Goal: Task Accomplishment & Management: Complete application form

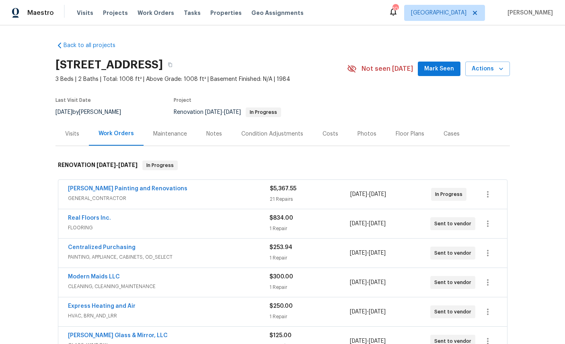
click at [122, 189] on link "[PERSON_NAME] Painting and Renovations" at bounding box center [127, 189] width 119 height 6
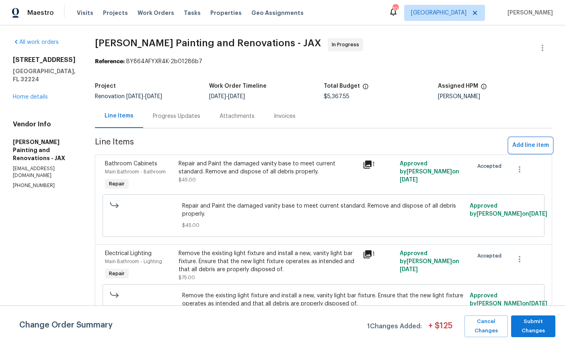
click at [531, 146] on span "Add line item" at bounding box center [530, 145] width 37 height 10
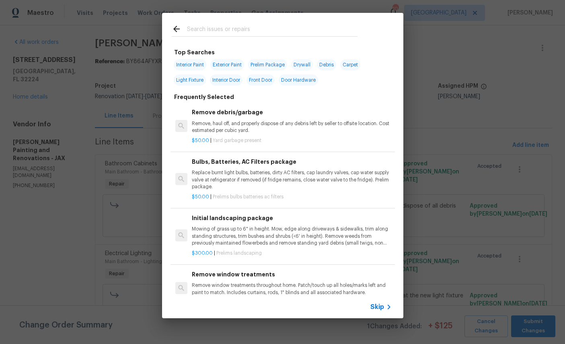
click at [250, 27] on input "text" at bounding box center [272, 30] width 170 height 12
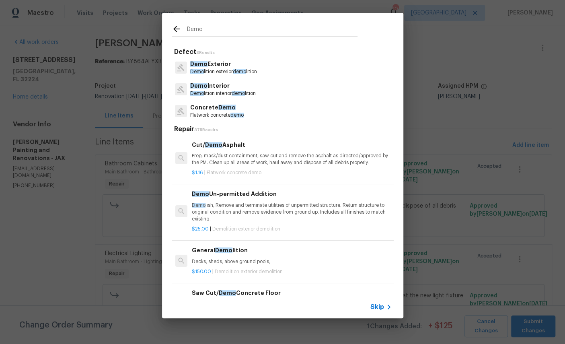
type input "Demo"
click at [284, 73] on div "Demo Exterior Demo lition exterior demo lition" at bounding box center [283, 68] width 222 height 22
click at [214, 63] on p "Demo Exterior" at bounding box center [223, 64] width 67 height 8
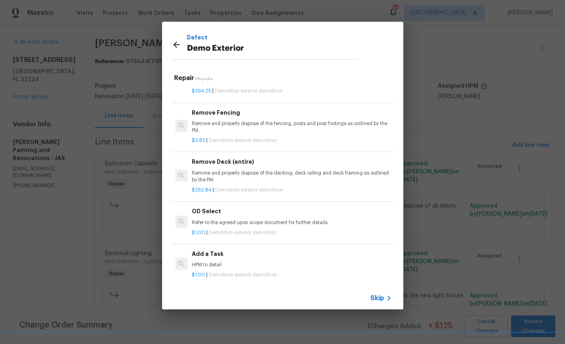
scroll to position [353, 0]
click at [279, 262] on p "HPM to detail" at bounding box center [291, 265] width 199 height 7
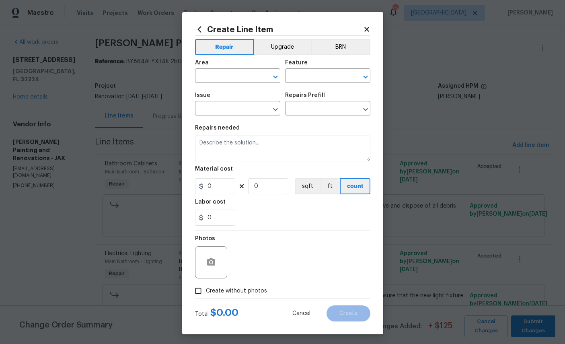
type input "Demolition"
type input "Demo Exterior"
type input "Add a Task $1.00"
type textarea "HPM to detail"
type input "1"
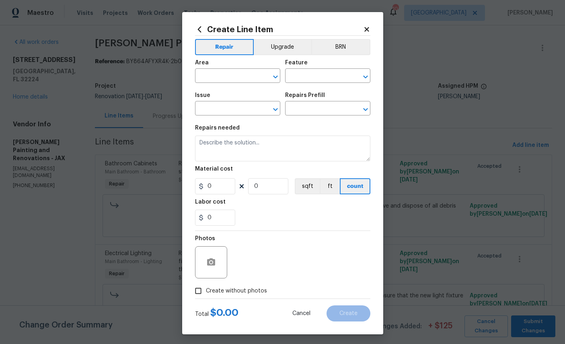
type input "1"
click at [230, 75] on input "text" at bounding box center [226, 76] width 63 height 12
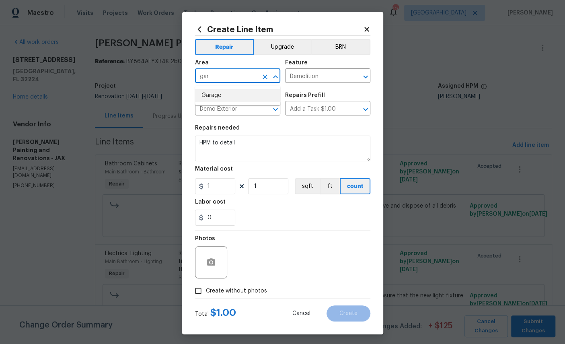
click at [228, 97] on li "Garage" at bounding box center [237, 95] width 85 height 13
type input "Garage"
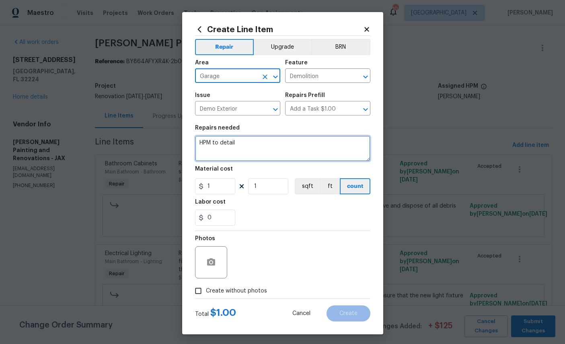
click at [268, 148] on textarea "HPM to detail" at bounding box center [282, 148] width 175 height 26
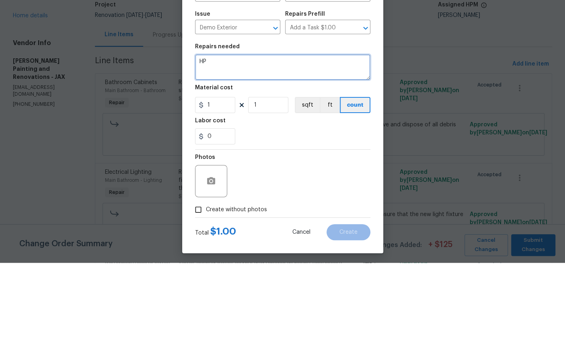
type textarea "H"
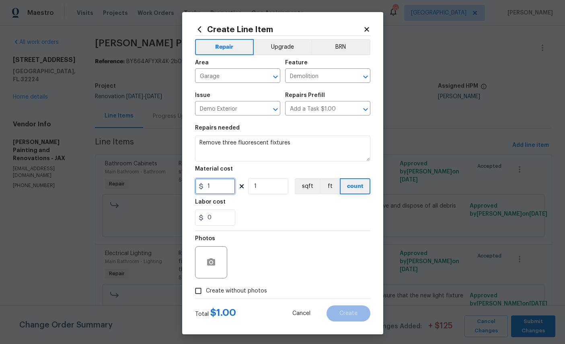
click at [224, 188] on input "1" at bounding box center [215, 186] width 40 height 16
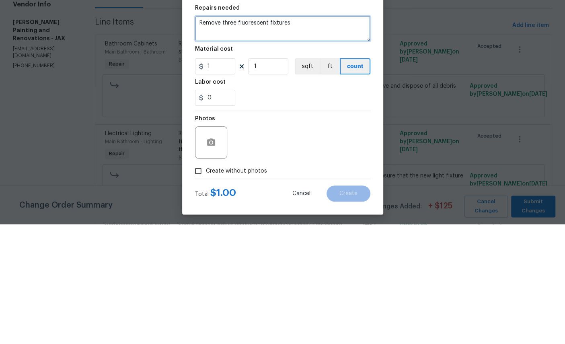
click at [326, 135] on textarea "Remove three fluorescent fixtures" at bounding box center [282, 148] width 175 height 26
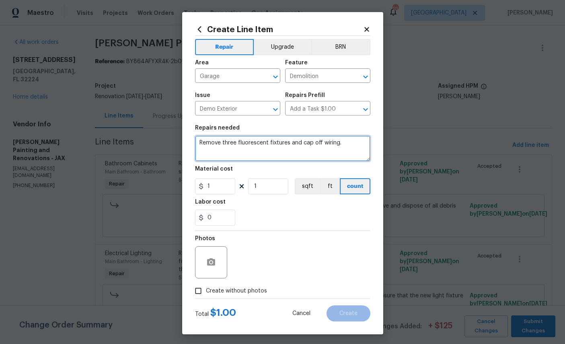
type textarea "Remove three fluorescent fixtures and cap off wiring."
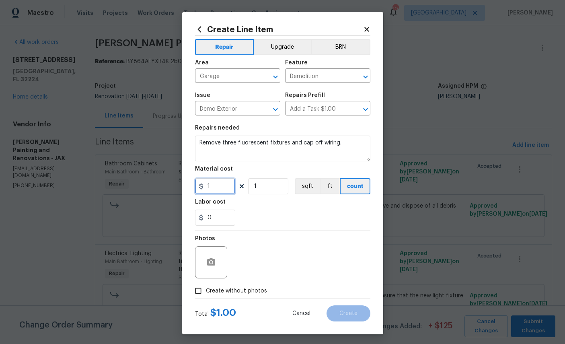
click at [225, 186] on input "1" at bounding box center [215, 186] width 40 height 16
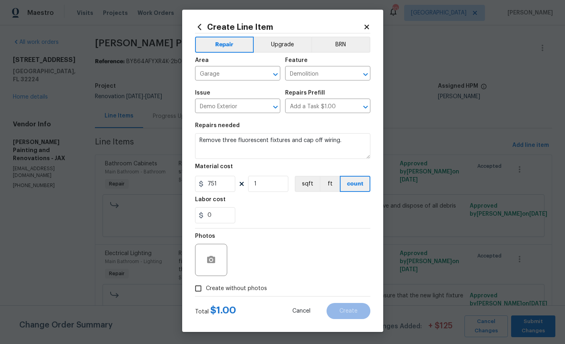
scroll to position [8, 0]
click at [235, 186] on input "751" at bounding box center [215, 184] width 40 height 16
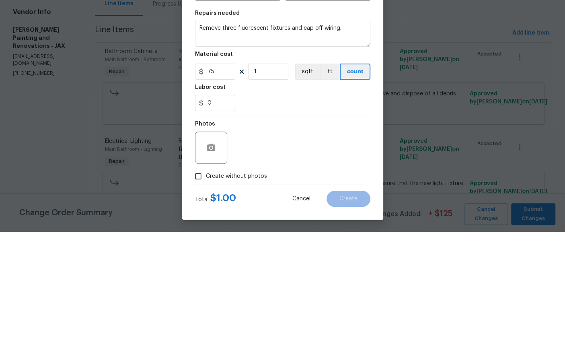
scroll to position [30, 0]
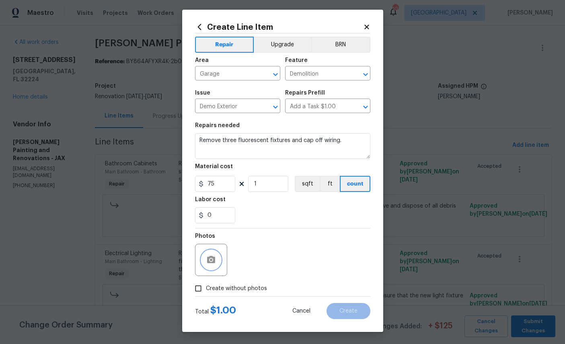
click at [213, 257] on icon "button" at bounding box center [211, 259] width 8 height 7
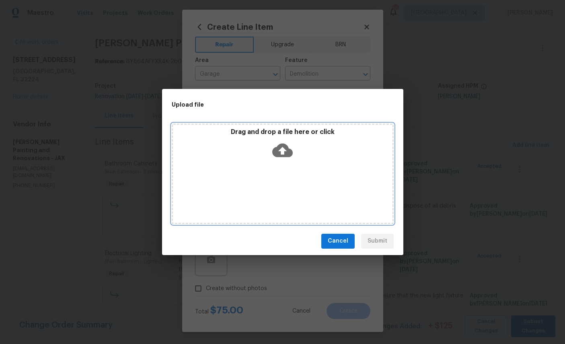
click at [288, 153] on icon at bounding box center [282, 150] width 21 height 14
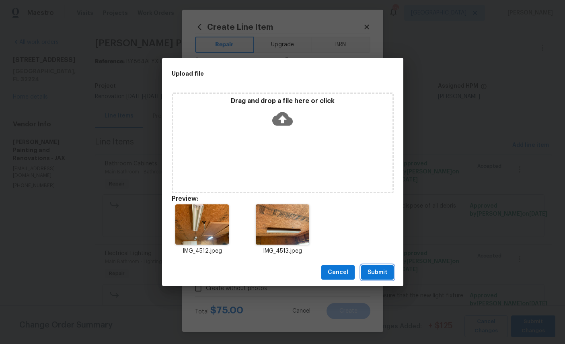
click at [379, 273] on span "Submit" at bounding box center [377, 272] width 20 height 10
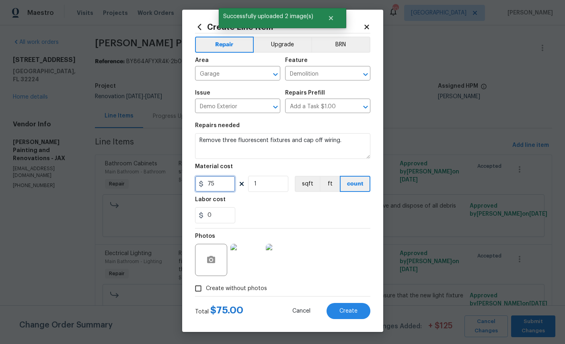
click at [217, 183] on input "75" at bounding box center [215, 184] width 40 height 16
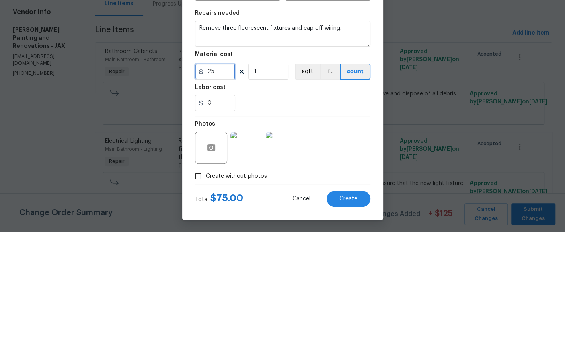
type input "25"
click at [270, 176] on input "1" at bounding box center [268, 184] width 40 height 16
type input "3"
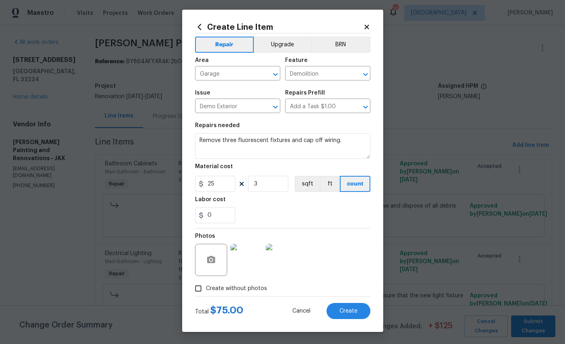
click at [332, 215] on div "0" at bounding box center [282, 215] width 175 height 16
click at [351, 313] on span "Create" at bounding box center [348, 311] width 18 height 6
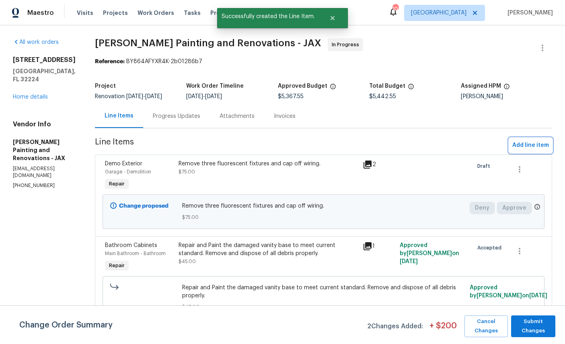
click at [531, 150] on span "Add line item" at bounding box center [530, 145] width 37 height 10
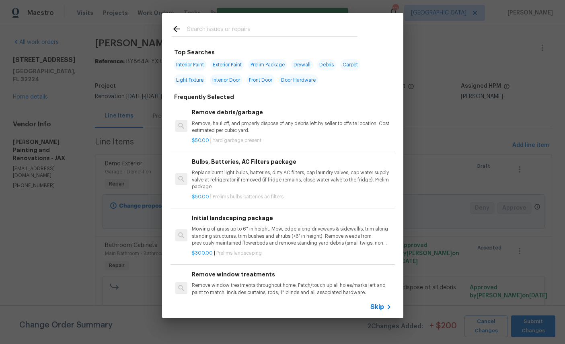
click at [261, 29] on input "text" at bounding box center [272, 30] width 170 height 12
click at [269, 27] on input "text" at bounding box center [272, 30] width 170 height 12
click at [280, 25] on input "text" at bounding box center [272, 30] width 170 height 12
click at [278, 23] on div at bounding box center [264, 29] width 205 height 32
click at [283, 26] on input "text" at bounding box center [272, 30] width 170 height 12
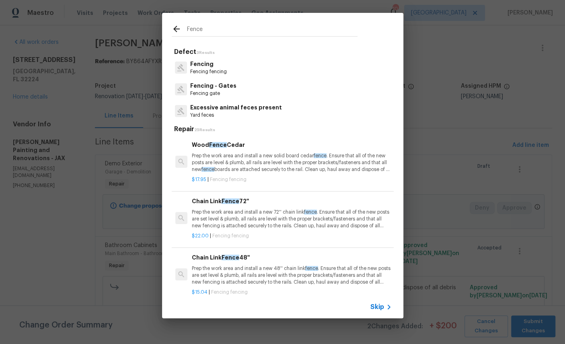
type input "Fence"
click at [270, 62] on div "Fencing Fencing fencing" at bounding box center [283, 68] width 222 height 22
click at [278, 68] on div "Fencing Fencing fencing" at bounding box center [283, 68] width 222 height 22
click at [271, 74] on div "Fencing Fencing fencing" at bounding box center [283, 68] width 222 height 22
click at [201, 68] on p "Fencing" at bounding box center [208, 64] width 37 height 8
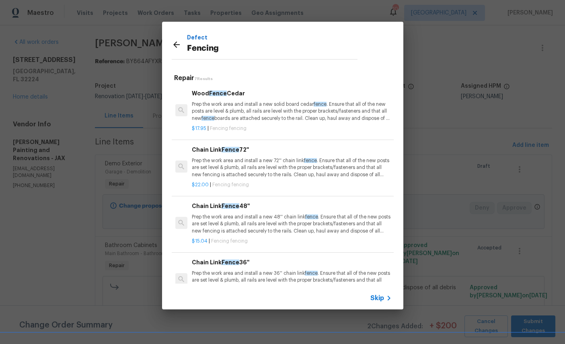
click at [289, 112] on p "Prep the work area and install a new solid board cedar fence . Ensure that all …" at bounding box center [291, 111] width 199 height 21
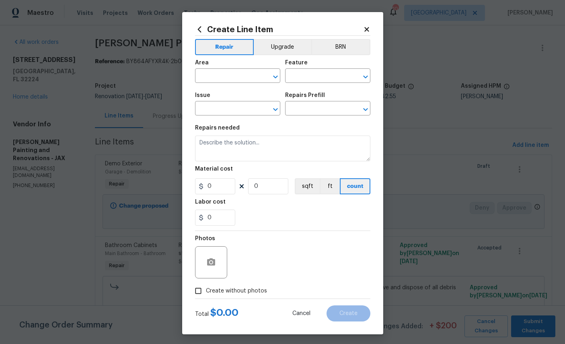
type input "Fencing"
type input "Wood Fence Cedar $17.95"
type textarea "Prep the work area and install a new solid board cedar fence. Ensure that all o…"
type input "17.95"
type input "1"
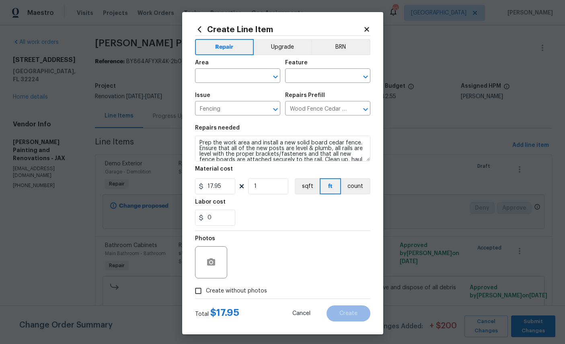
click at [239, 76] on input "text" at bounding box center [226, 76] width 63 height 12
click at [238, 108] on li "Exterior Overall" at bounding box center [237, 108] width 85 height 13
type input "Exterior Overall"
click at [326, 79] on input "text" at bounding box center [316, 76] width 63 height 12
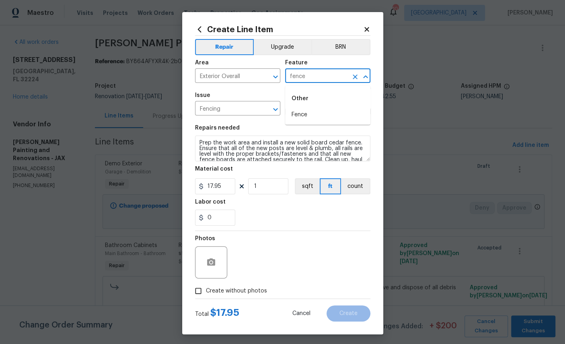
click at [313, 115] on li "Fence" at bounding box center [327, 114] width 85 height 13
type input "Fence"
click at [230, 191] on input "17.95" at bounding box center [215, 186] width 40 height 16
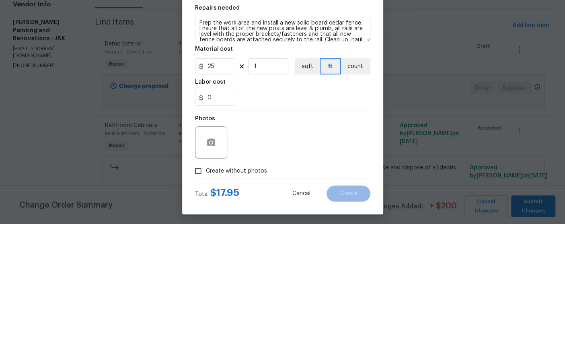
scroll to position [30, 0]
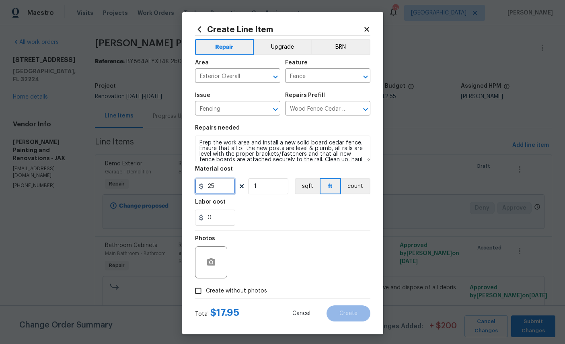
type input "25"
click at [214, 265] on icon "button" at bounding box center [211, 261] width 8 height 7
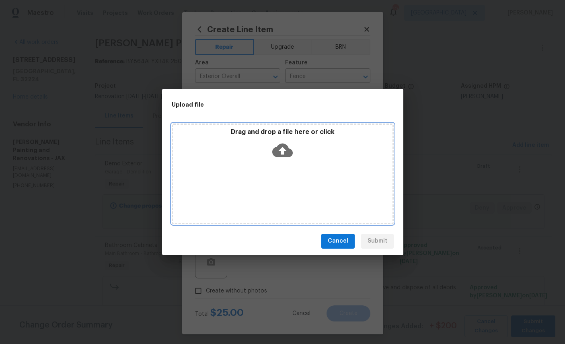
click at [287, 148] on icon at bounding box center [282, 150] width 21 height 14
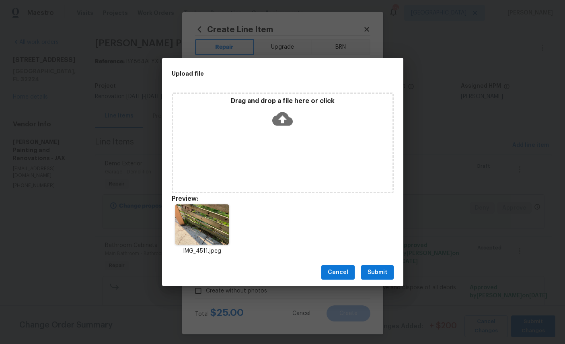
click at [379, 272] on span "Submit" at bounding box center [377, 272] width 20 height 10
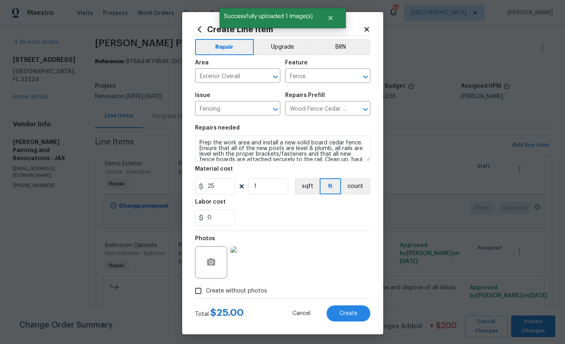
click at [350, 315] on span "Create" at bounding box center [348, 313] width 18 height 6
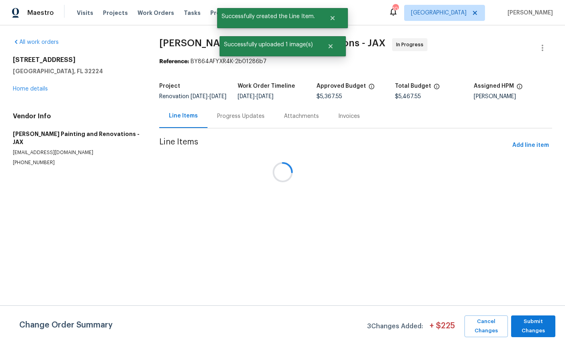
scroll to position [0, 0]
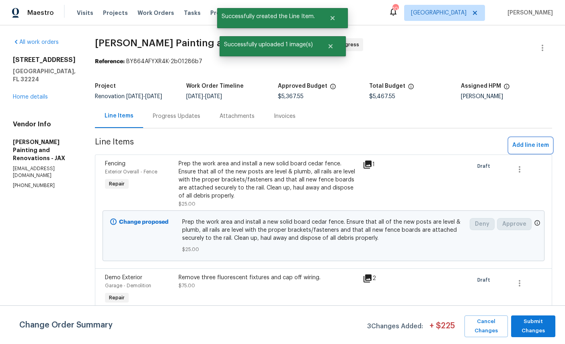
click at [531, 150] on span "Add line item" at bounding box center [530, 145] width 37 height 10
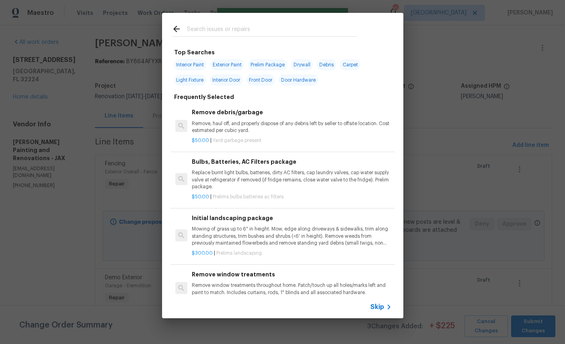
click at [274, 26] on input "text" at bounding box center [272, 30] width 170 height 12
type input "Plumb"
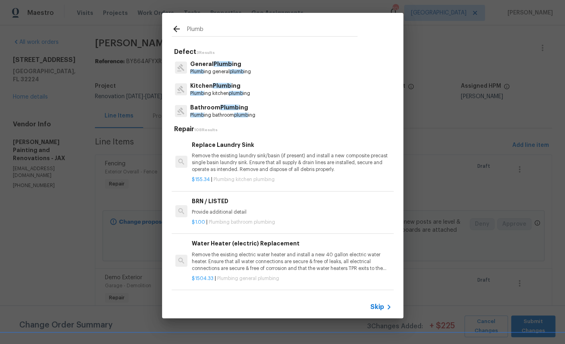
click at [222, 115] on p "Plumb ing bathroom plumb ing" at bounding box center [222, 115] width 65 height 7
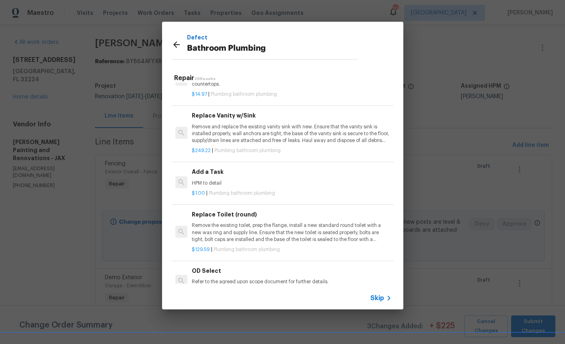
scroll to position [1190, 0]
click at [307, 167] on div "Add a Task HPM to detail" at bounding box center [291, 176] width 199 height 19
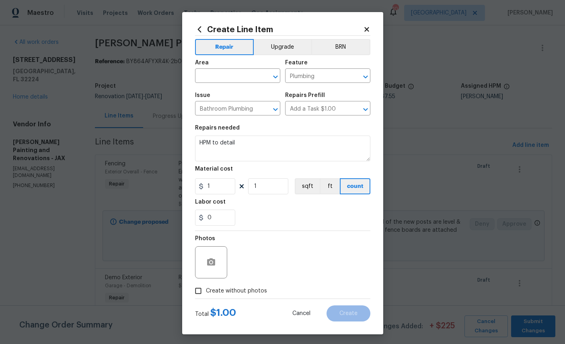
click at [237, 76] on input "text" at bounding box center [226, 76] width 63 height 12
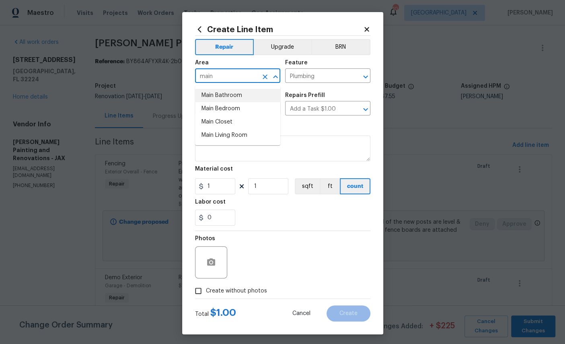
click at [236, 96] on li "Main Bathroom" at bounding box center [237, 95] width 85 height 13
type input "Main Bathroom"
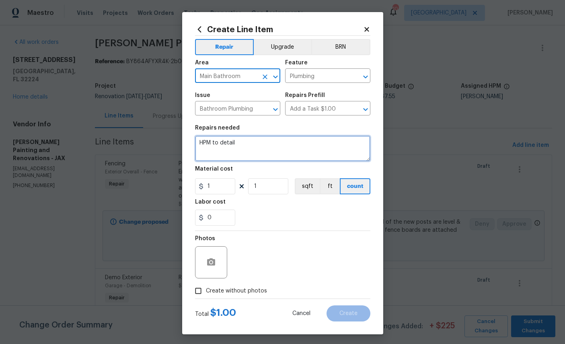
click at [275, 153] on textarea "HPM to detail" at bounding box center [282, 148] width 175 height 26
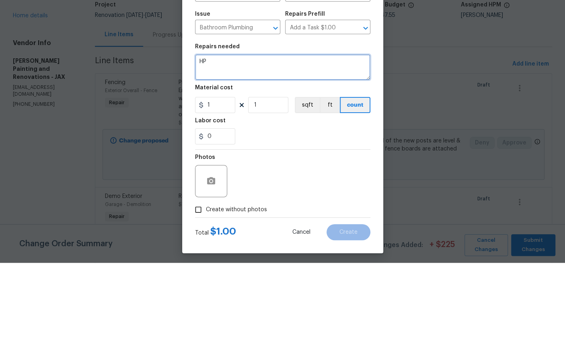
type textarea "H"
type textarea "Remove extension pipe on shower and install shorter neck"
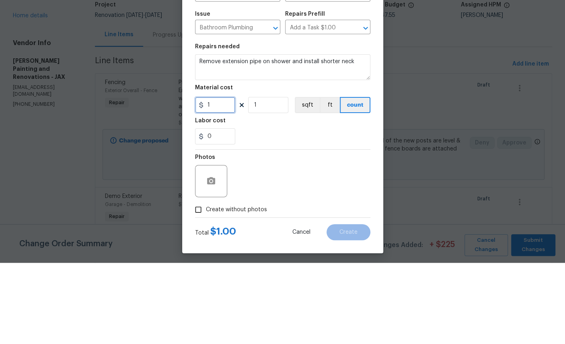
click at [222, 178] on input "1" at bounding box center [215, 186] width 40 height 16
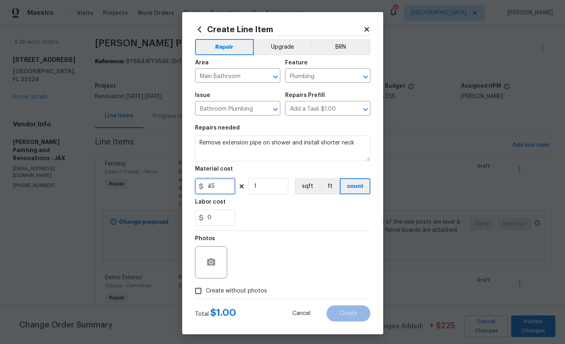
type input "45"
click at [210, 267] on icon "button" at bounding box center [211, 262] width 10 height 10
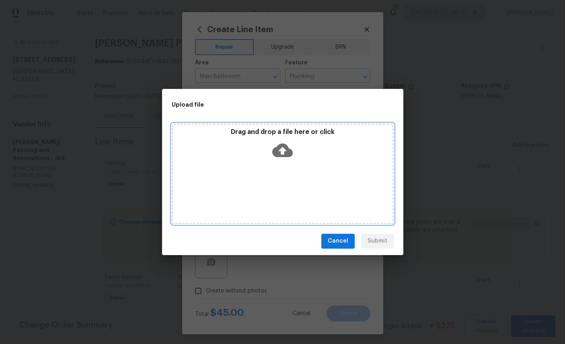
click at [283, 149] on icon at bounding box center [282, 150] width 21 height 21
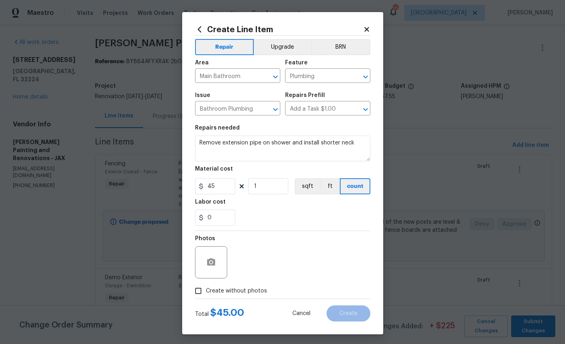
scroll to position [30, 0]
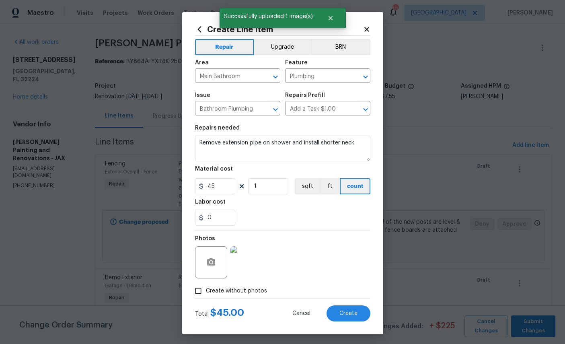
click at [354, 316] on span "Create" at bounding box center [348, 313] width 18 height 6
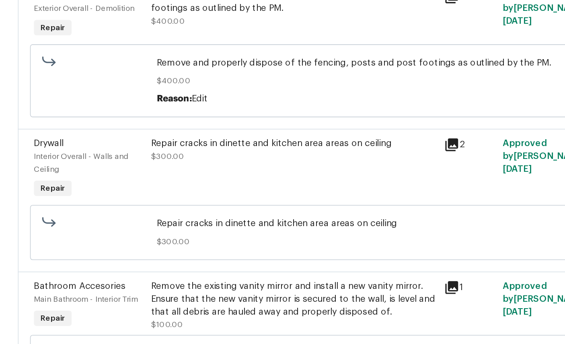
scroll to position [1835, 0]
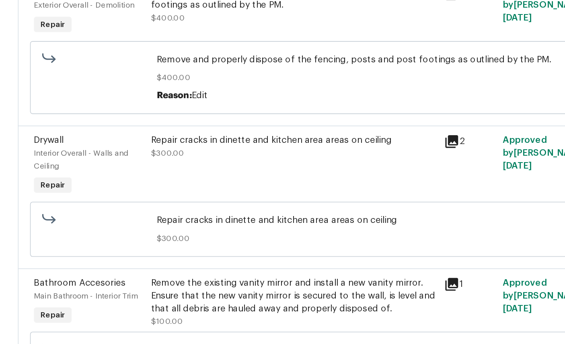
click at [105, 140] on span "Interior Overall - Walls and Ceiling" at bounding box center [135, 146] width 60 height 13
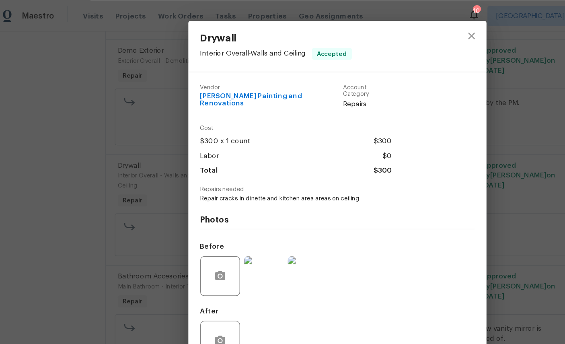
scroll to position [1, 0]
click at [386, 26] on icon "close" at bounding box center [391, 29] width 10 height 10
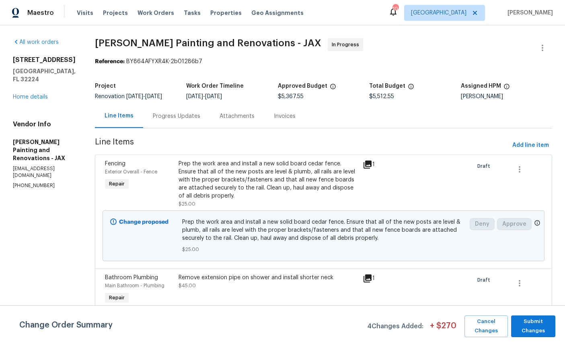
scroll to position [0, 0]
click at [536, 140] on span "Add line item" at bounding box center [530, 145] width 37 height 10
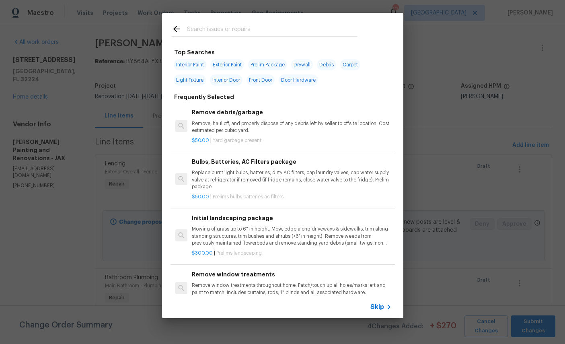
click at [258, 31] on input "text" at bounding box center [272, 30] width 170 height 12
click at [258, 30] on input "text" at bounding box center [272, 30] width 170 height 12
type input "Dryw"
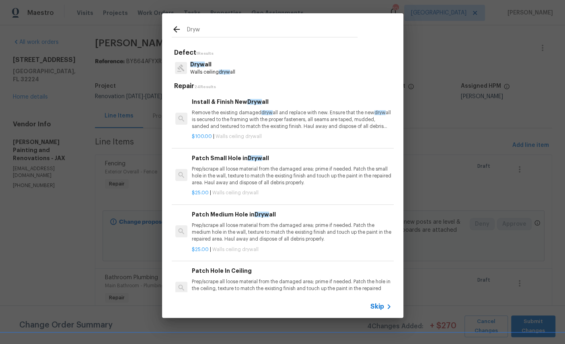
click at [215, 66] on p "Dryw all" at bounding box center [212, 64] width 45 height 8
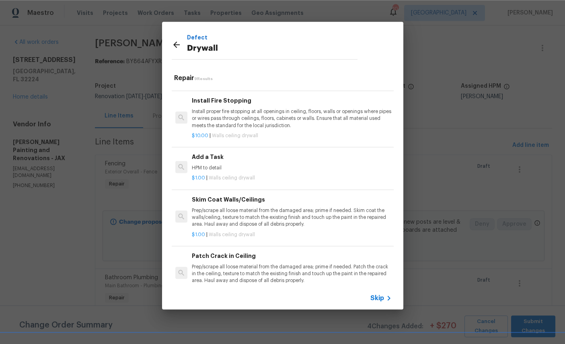
scroll to position [220, 0]
click at [312, 170] on div "$1.00 | Walls ceiling drywall" at bounding box center [291, 175] width 199 height 10
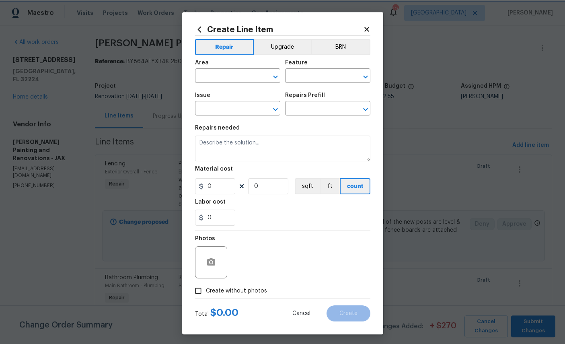
type input "Walls and Ceiling"
type input "Drywall"
type input "Add a Task $1.00"
type textarea "HPM to detail"
type input "1"
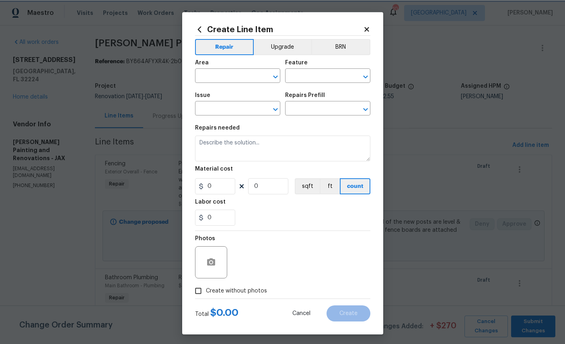
type input "1"
click at [224, 82] on input "text" at bounding box center [226, 76] width 63 height 12
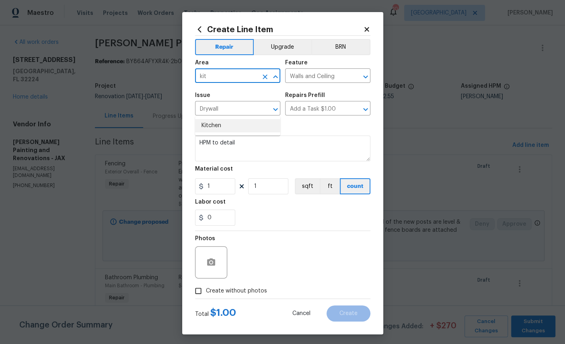
click at [238, 119] on li "Kitchen" at bounding box center [237, 125] width 85 height 13
type input "Kitchen"
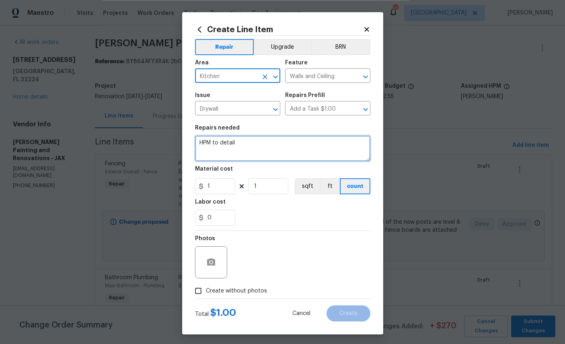
click at [275, 147] on textarea "HPM to detail" at bounding box center [282, 148] width 175 height 26
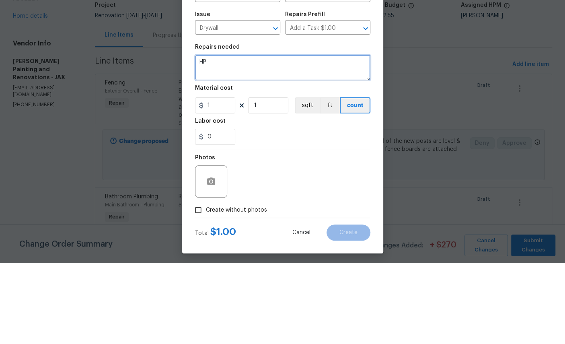
type textarea "H"
type textarea "Remove sagging drywall on ceiling"
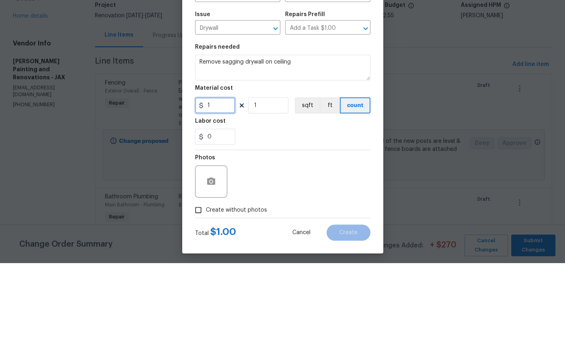
click at [224, 178] on input "1" at bounding box center [215, 186] width 40 height 16
type input "150"
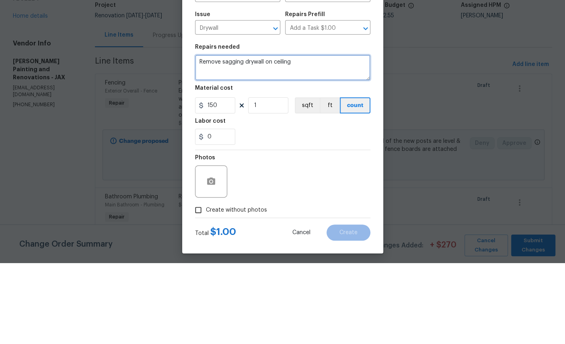
click at [326, 135] on textarea "Remove sagging drywall on ceiling" at bounding box center [282, 148] width 175 height 26
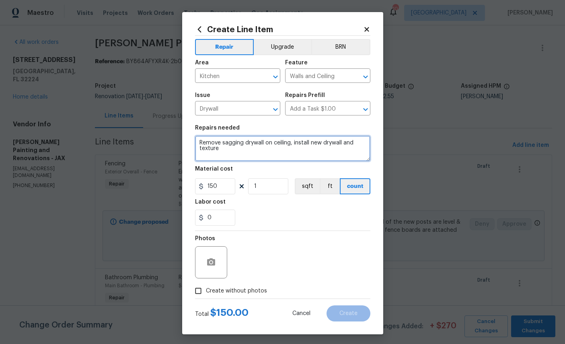
type textarea "Remove sagging drywall on ceiling, install new drywall and texture"
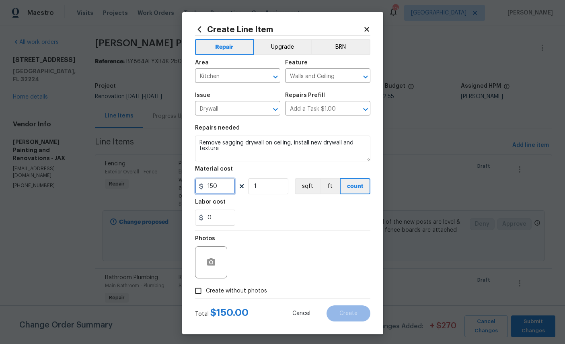
click at [228, 192] on input "150" at bounding box center [215, 186] width 40 height 16
type input "200"
click at [217, 264] on button "button" at bounding box center [210, 261] width 19 height 19
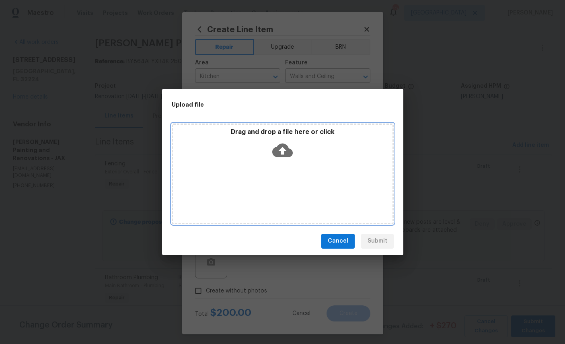
click at [290, 150] on icon at bounding box center [282, 150] width 21 height 14
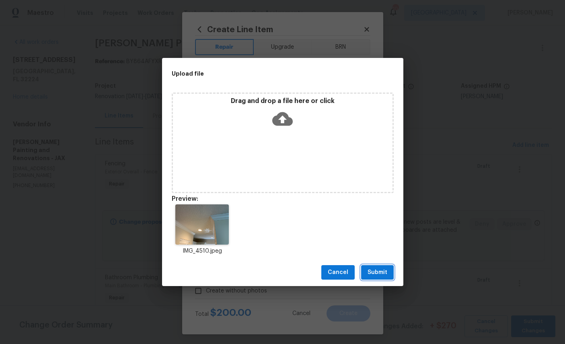
click at [383, 273] on span "Submit" at bounding box center [377, 272] width 20 height 10
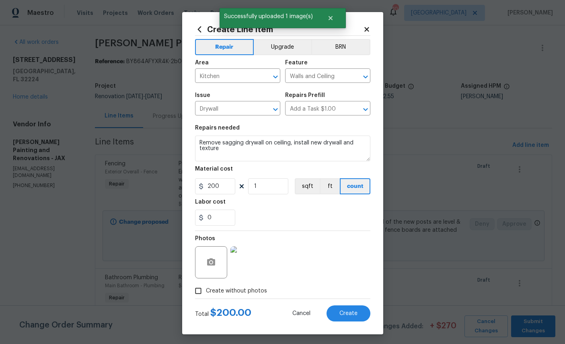
click at [352, 316] on span "Create" at bounding box center [348, 313] width 18 height 6
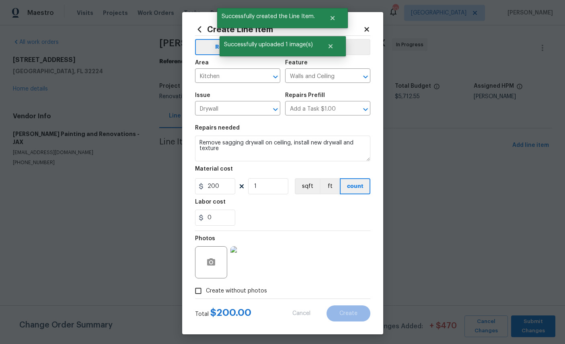
scroll to position [0, 0]
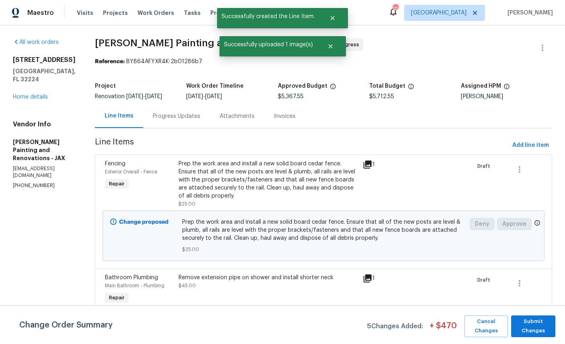
click at [35, 83] on div "12238 Bayonne St Jacksonville, FL 32224 Home details" at bounding box center [44, 78] width 63 height 45
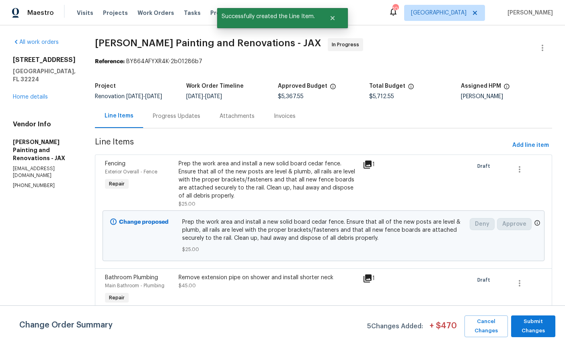
click at [27, 94] on link "Home details" at bounding box center [30, 97] width 35 height 6
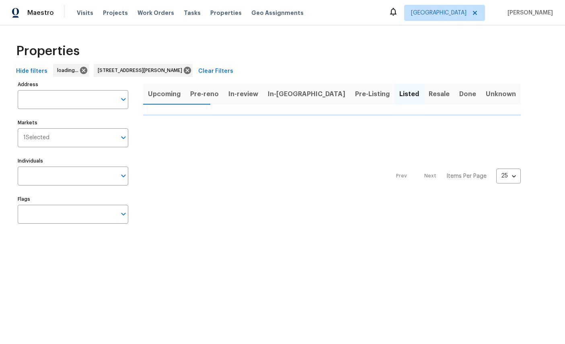
type input "11356 Sutton Lakes Ct Jacksonville FL 32246"
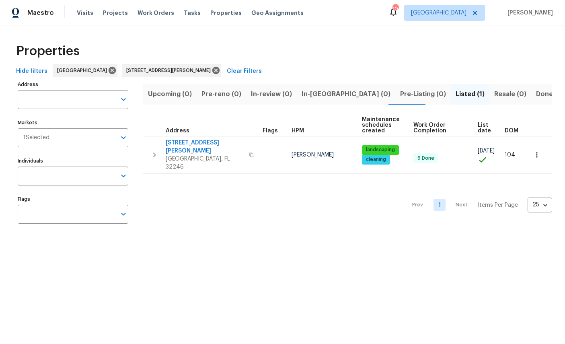
type input "11356 Sutton Lakes Ct Jacksonville FL 32246"
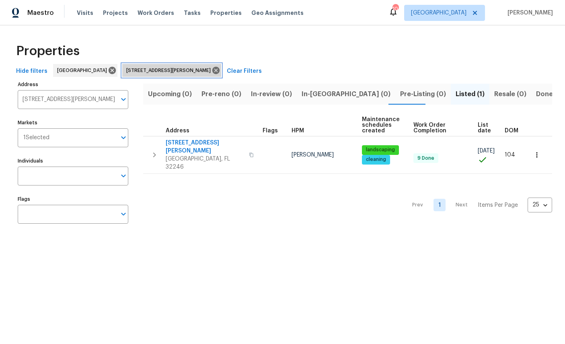
click at [220, 72] on icon at bounding box center [215, 70] width 7 height 7
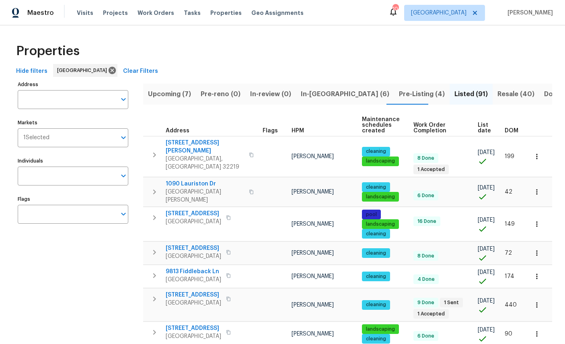
click at [78, 178] on input "Individuals" at bounding box center [67, 175] width 99 height 19
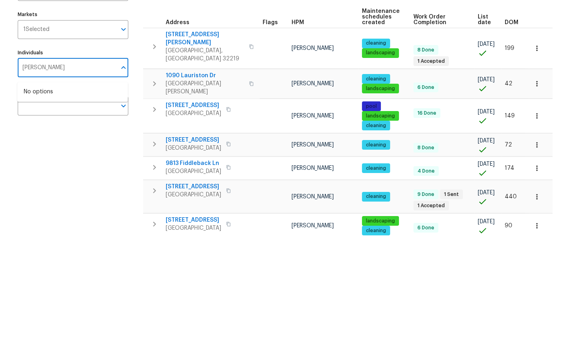
type input "william"
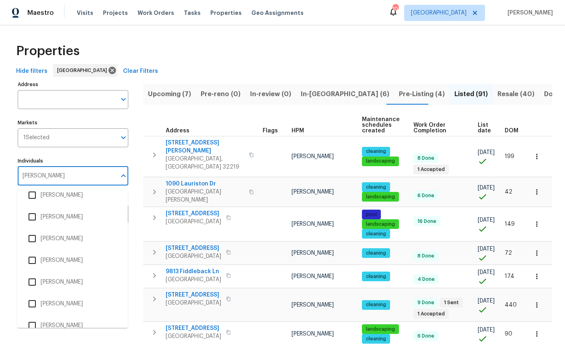
scroll to position [117, 0]
click at [77, 317] on li "[PERSON_NAME]" at bounding box center [73, 325] width 98 height 17
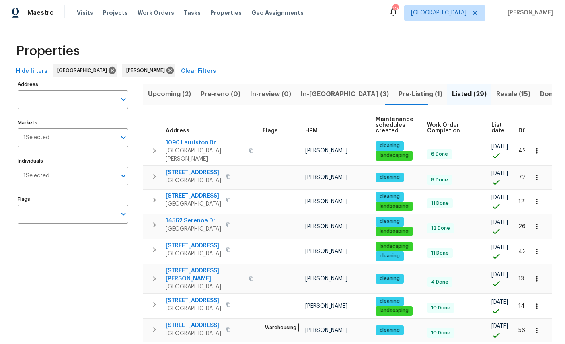
click at [496, 92] on span "Resale (15)" at bounding box center [513, 93] width 34 height 11
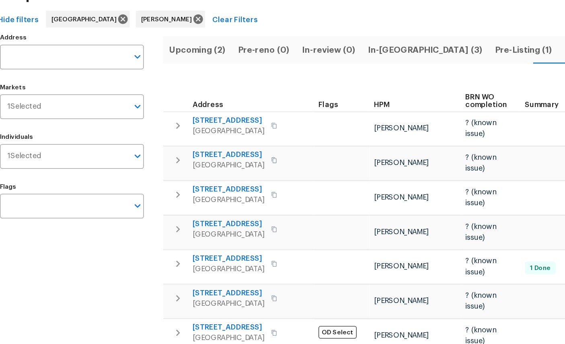
click at [452, 88] on span "Listed (29)" at bounding box center [469, 93] width 35 height 11
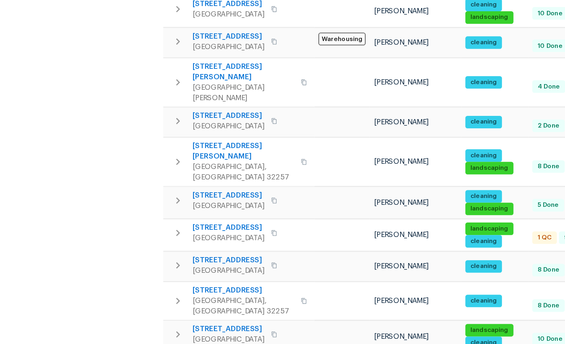
scroll to position [242, 0]
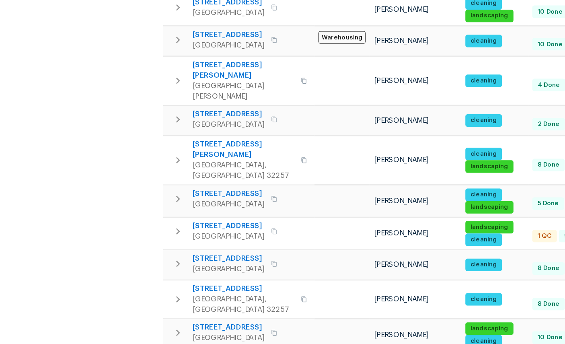
click at [171, 226] on span "34 Fremont Ave" at bounding box center [193, 230] width 55 height 8
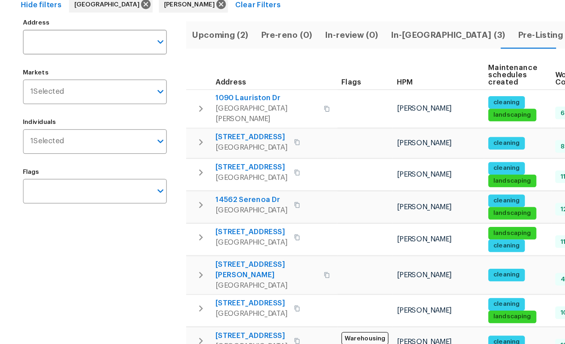
scroll to position [0, 0]
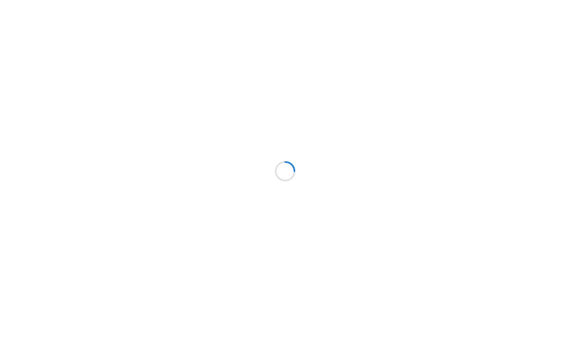
scroll to position [2, 0]
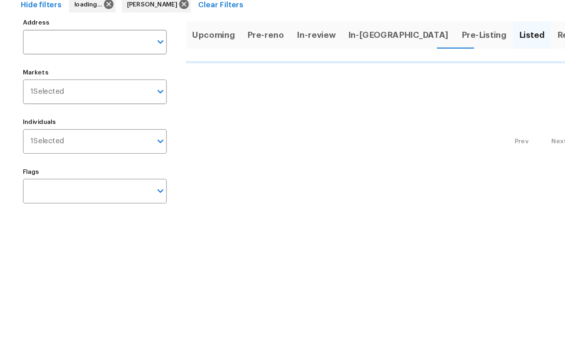
scroll to position [67, 0]
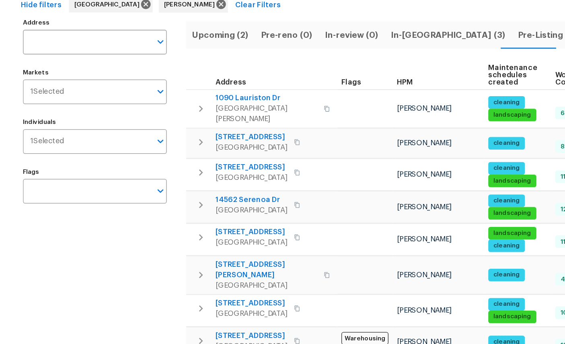
click at [317, 88] on span "In-[GEOGRAPHIC_DATA] (3)" at bounding box center [345, 93] width 88 height 11
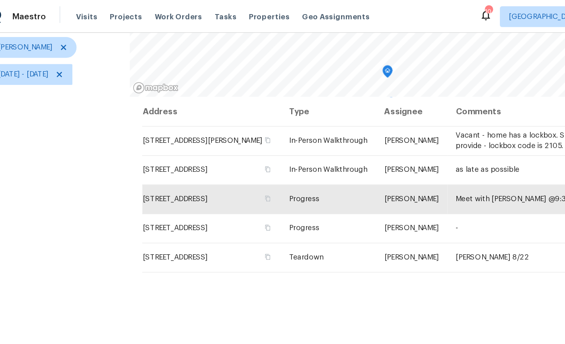
scroll to position [95, 0]
